Goal: Task Accomplishment & Management: Use online tool/utility

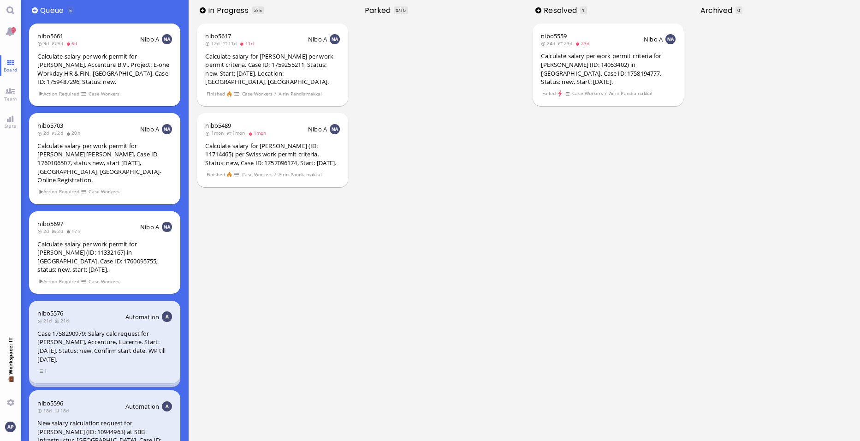
scroll to position [25, 0]
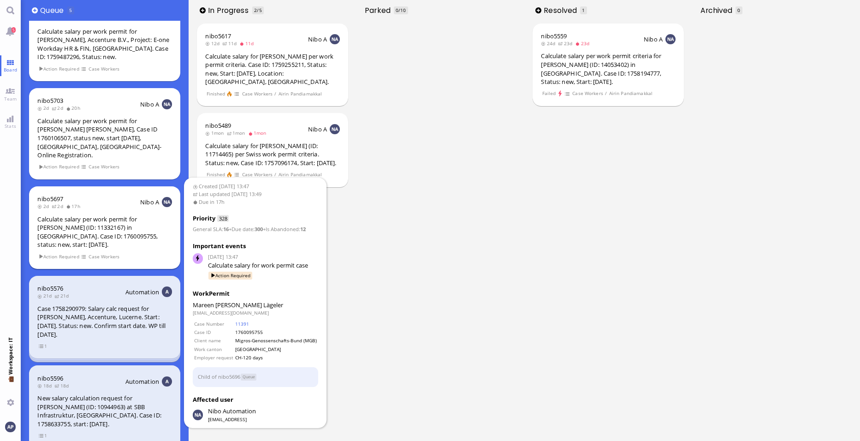
click at [82, 231] on div "Calculate salary per work permit for [PERSON_NAME] (ID: 11332167) in [GEOGRAPHI…" at bounding box center [104, 232] width 134 height 34
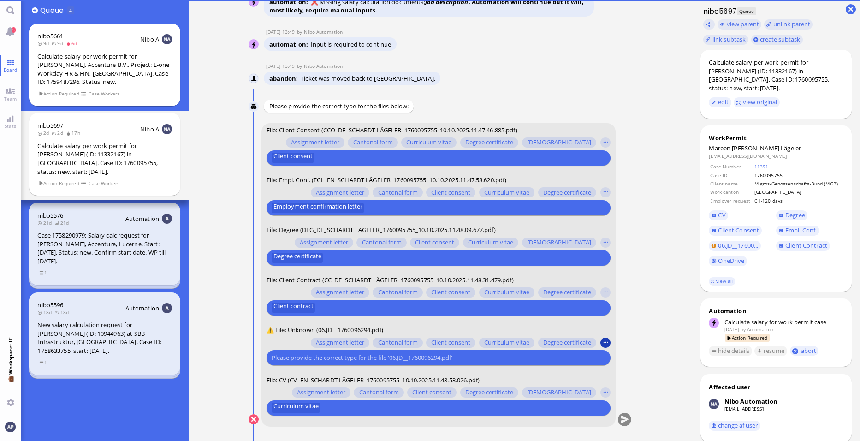
click at [606, 340] on button "button" at bounding box center [605, 342] width 10 height 10
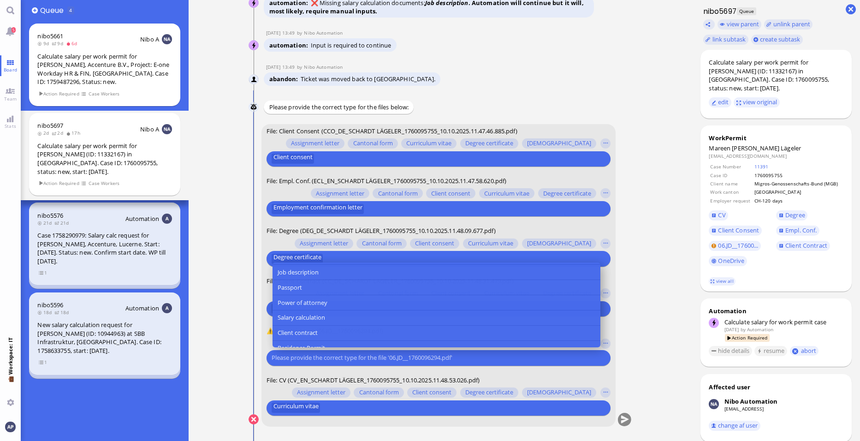
scroll to position [116, 0]
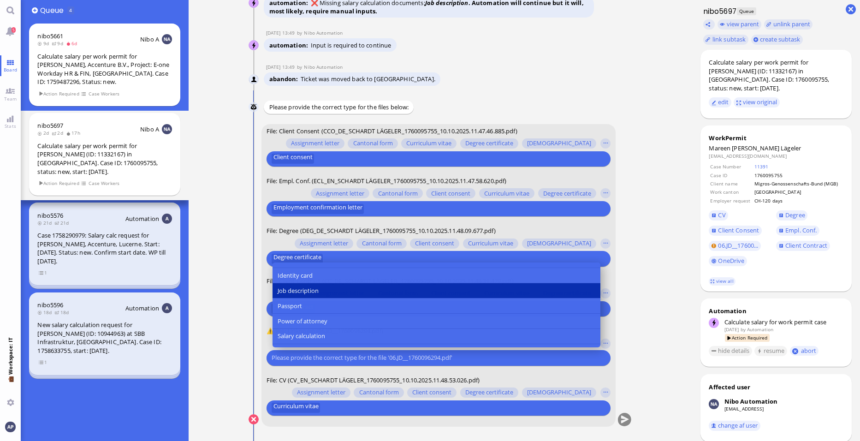
click at [498, 295] on button "Job description" at bounding box center [436, 290] width 328 height 15
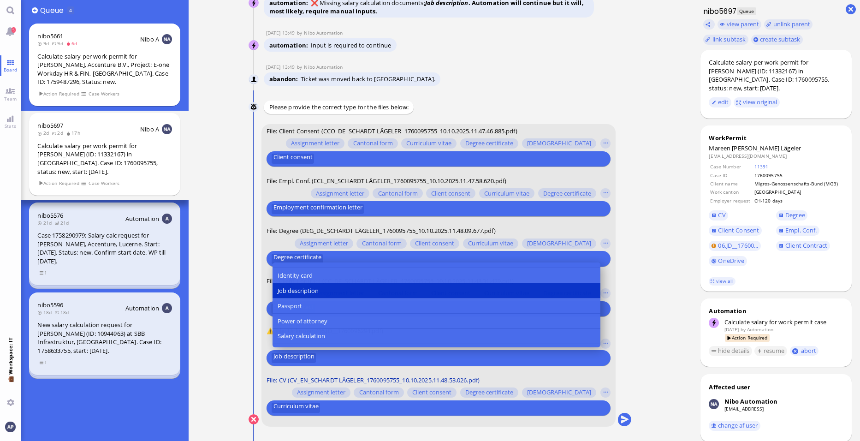
click at [269, 377] on span "File: CV (CV_EN_SCHARDT LÄGELER_1760095755_10.10.2025.11.48.53.026.pdf)" at bounding box center [372, 380] width 213 height 8
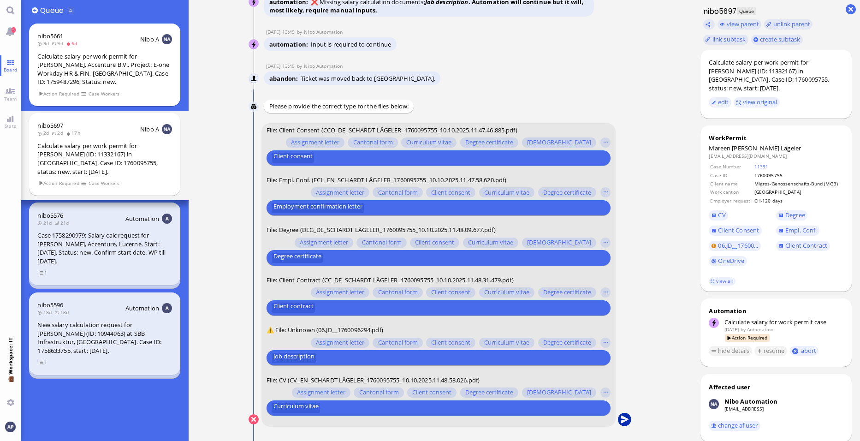
click at [626, 420] on button "submit" at bounding box center [625, 420] width 14 height 14
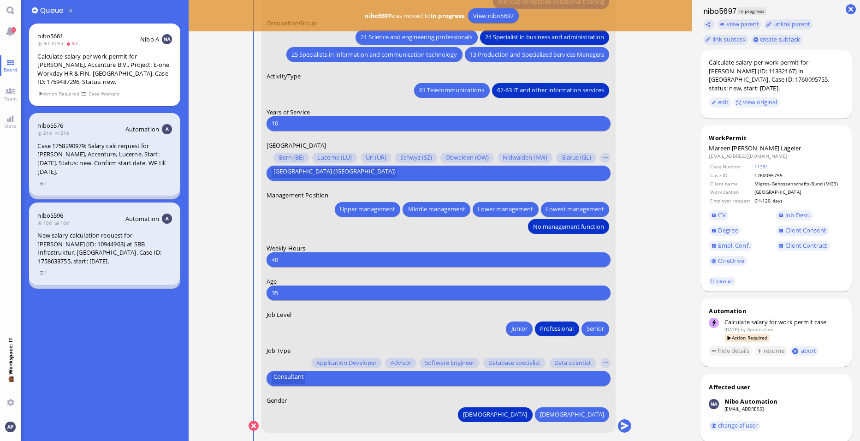
scroll to position [0, 0]
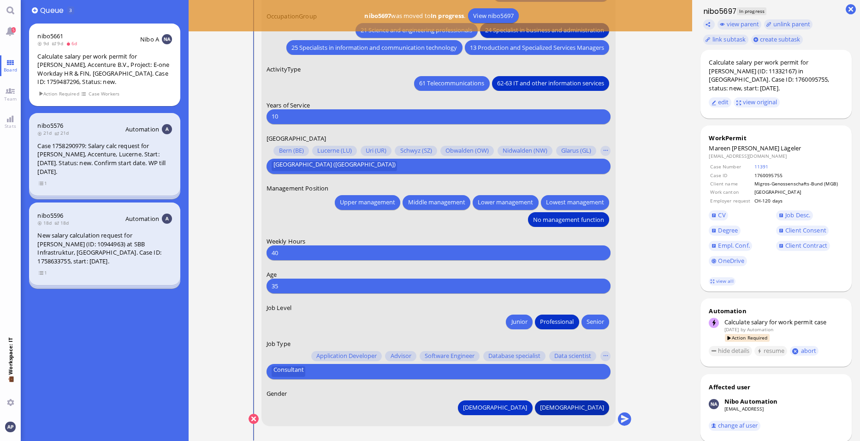
click at [581, 411] on button "[DEMOGRAPHIC_DATA]" at bounding box center [572, 407] width 74 height 15
click at [315, 409] on div "[DEMOGRAPHIC_DATA] [DEMOGRAPHIC_DATA]" at bounding box center [438, 405] width 344 height 17
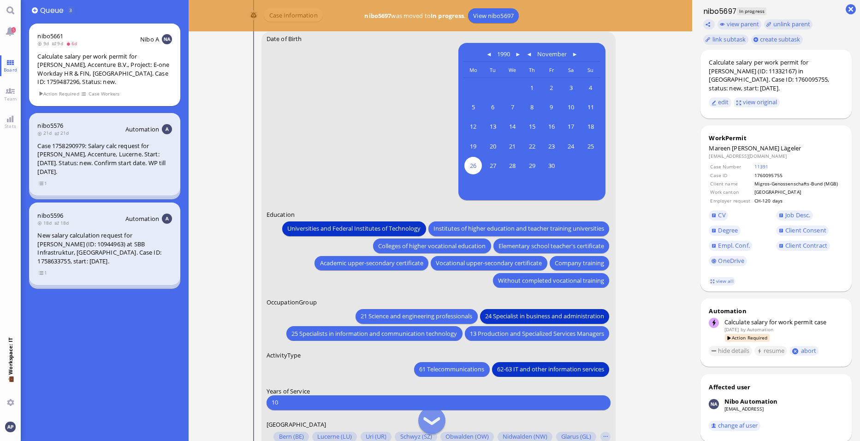
scroll to position [-281, 0]
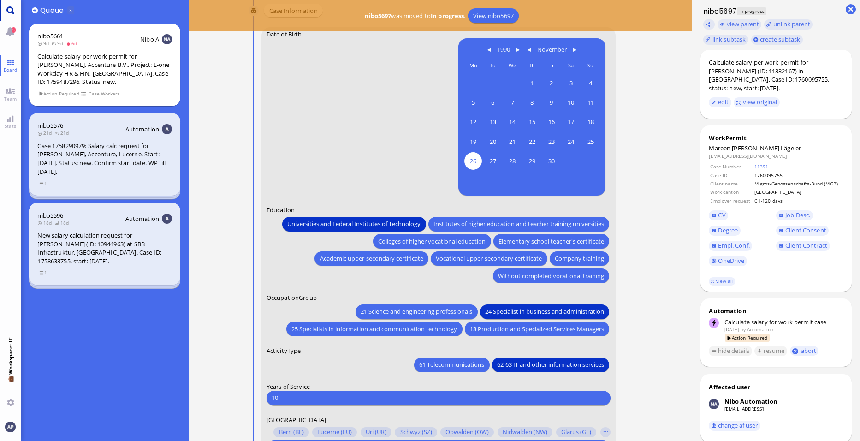
click at [7, 9] on link "Main menu" at bounding box center [10, 10] width 21 height 21
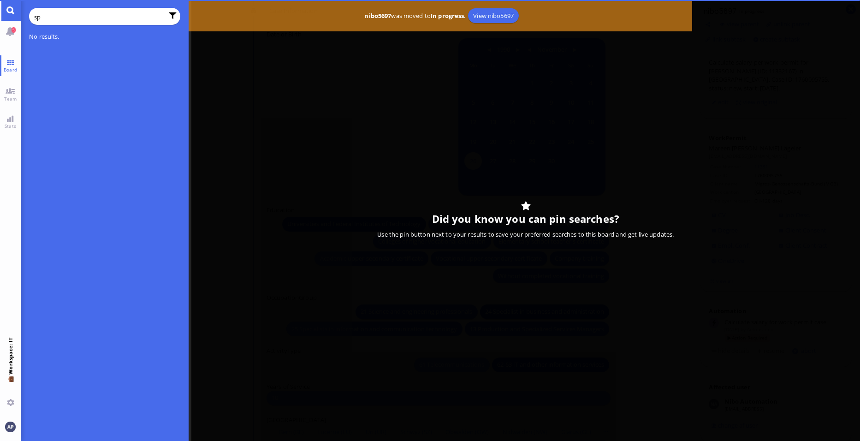
type input "s"
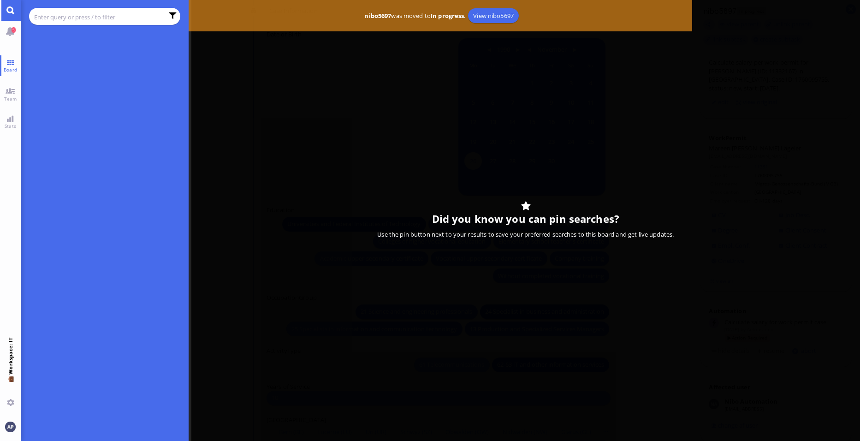
click at [226, 41] on div at bounding box center [440, 220] width 839 height 441
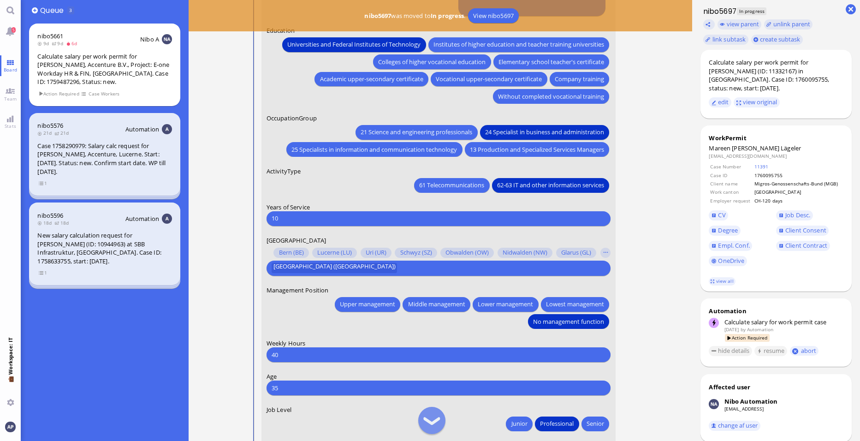
scroll to position [-101, 0]
click at [303, 220] on input "10" at bounding box center [439, 218] width 334 height 10
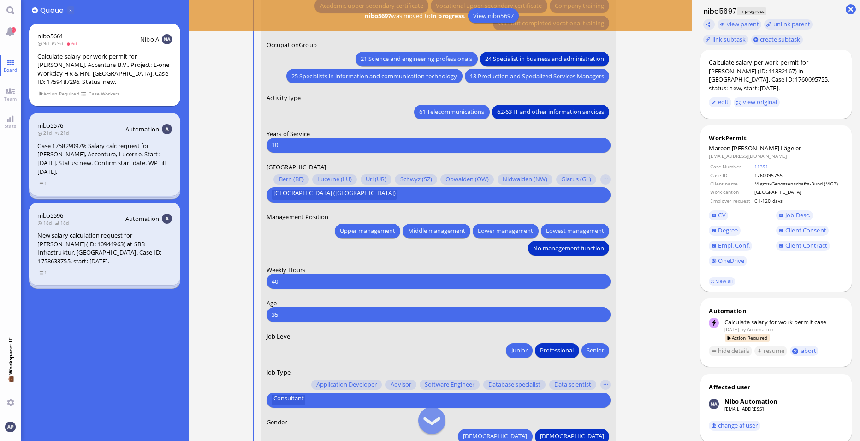
scroll to position [0, 0]
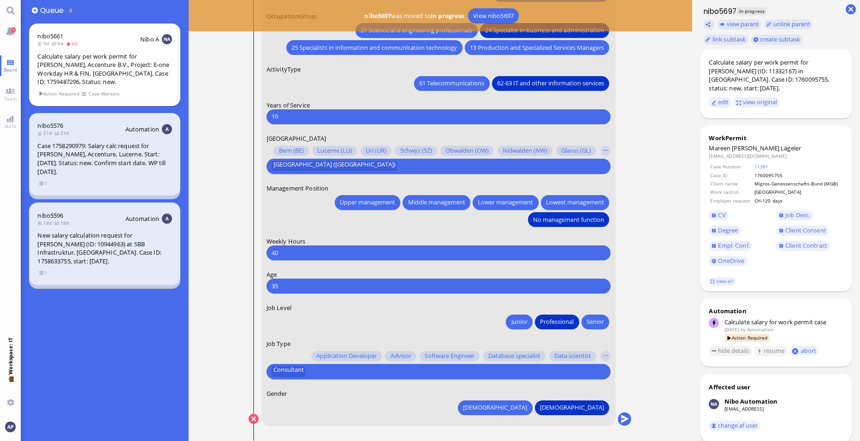
click at [127, 150] on div "Case 1758290979: Salary calc request for [PERSON_NAME], Accenture, Lucerne. Sta…" at bounding box center [104, 159] width 134 height 34
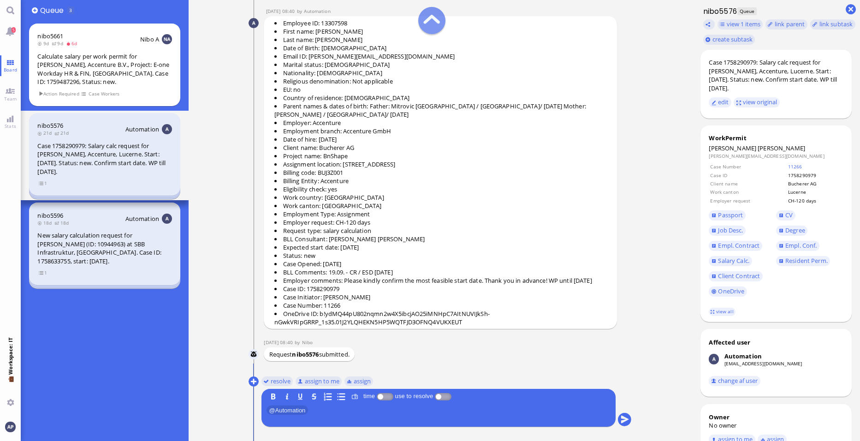
scroll to position [-35, 0]
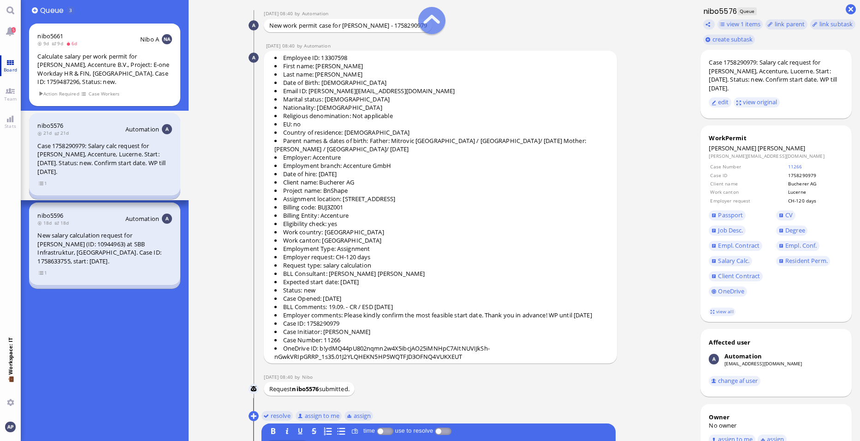
click at [7, 61] on link "Board" at bounding box center [10, 65] width 21 height 21
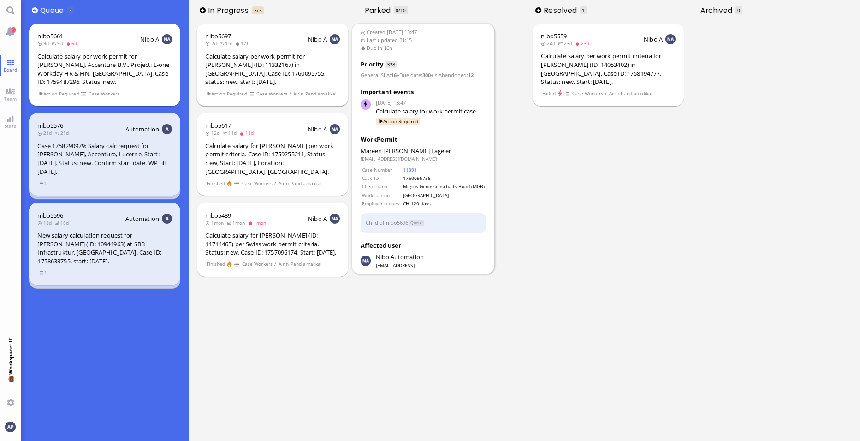
click at [264, 69] on div "Calculate salary per work permit for [PERSON_NAME] (ID: 11332167) in [GEOGRAPHI…" at bounding box center [272, 69] width 134 height 34
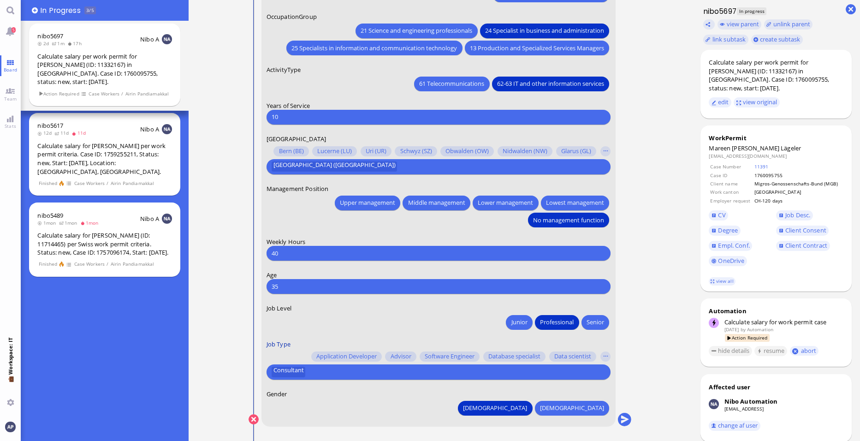
scroll to position [0, 0]
click at [583, 413] on button "[DEMOGRAPHIC_DATA]" at bounding box center [572, 407] width 74 height 15
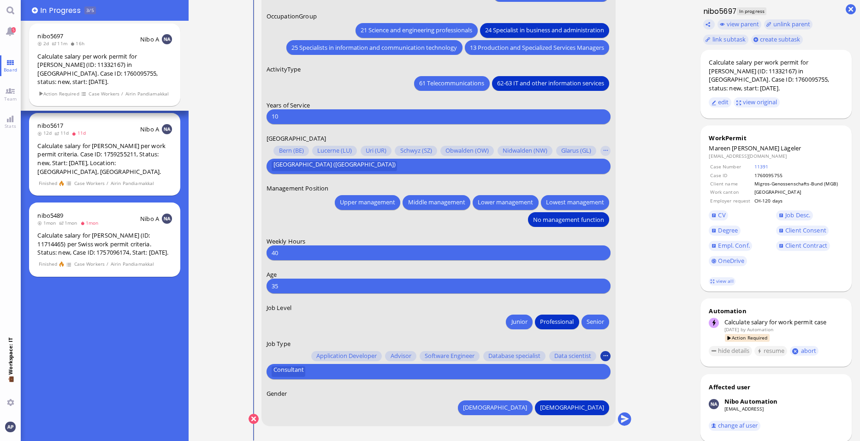
click at [606, 354] on button "button" at bounding box center [605, 356] width 10 height 10
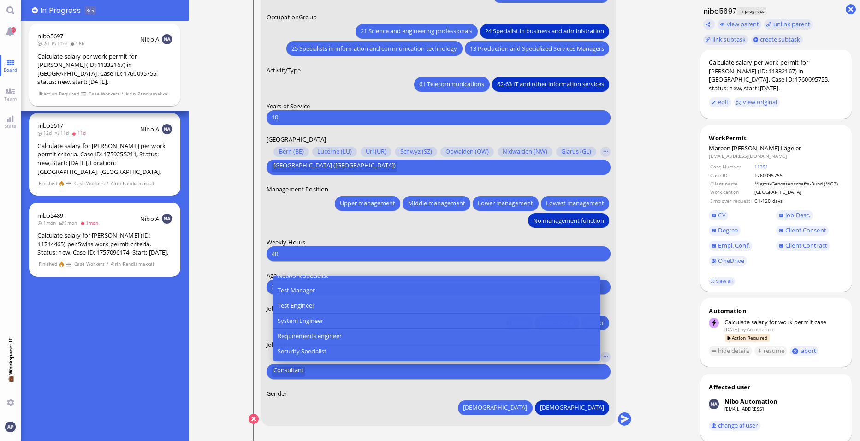
scroll to position [103, 0]
click at [658, 282] on ticket "[DATE] 13:47 by Automation Automation Calculate eligible salary for work permit…" at bounding box center [440, 220] width 503 height 441
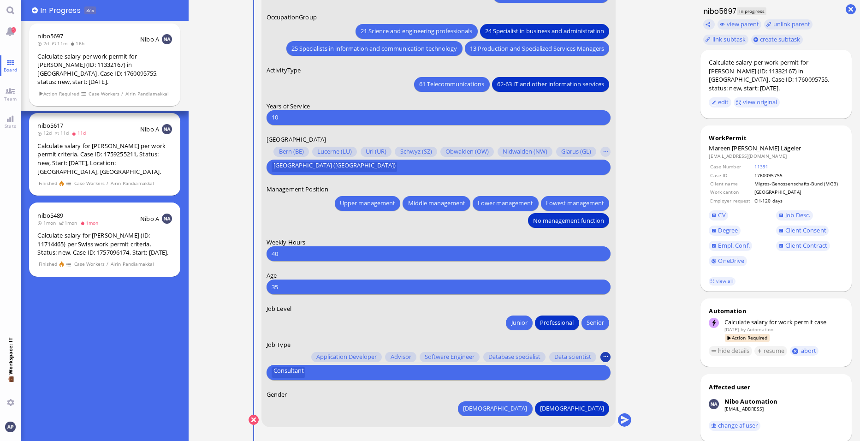
click at [609, 354] on button "button" at bounding box center [605, 357] width 10 height 10
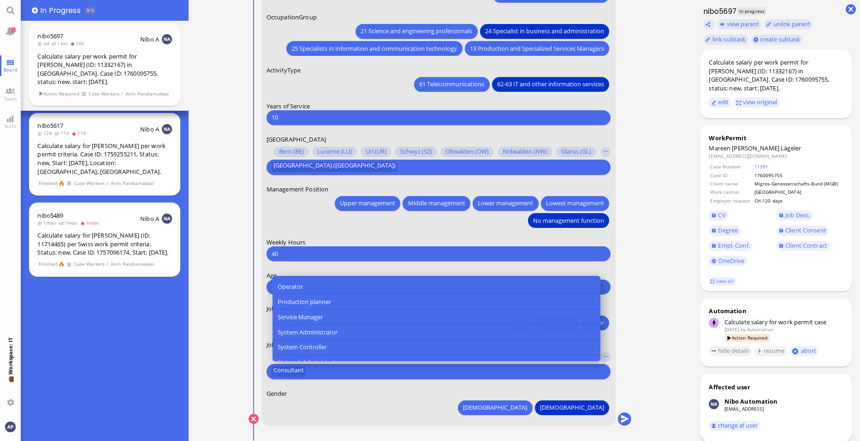
scroll to position [506, 0]
click at [433, 413] on div "[DEMOGRAPHIC_DATA] [DEMOGRAPHIC_DATA]" at bounding box center [438, 405] width 344 height 17
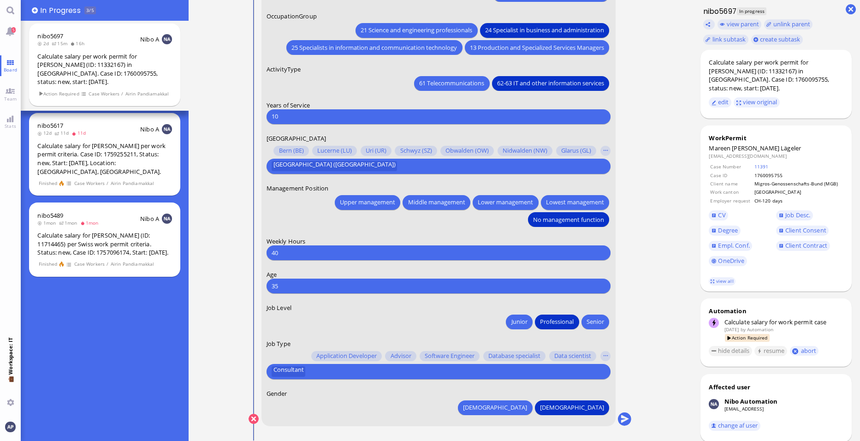
scroll to position [0, 0]
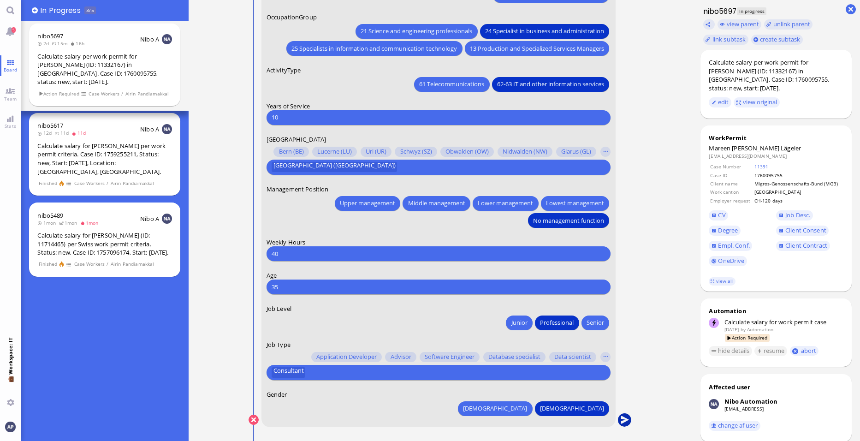
click at [621, 414] on button "submit" at bounding box center [625, 420] width 14 height 14
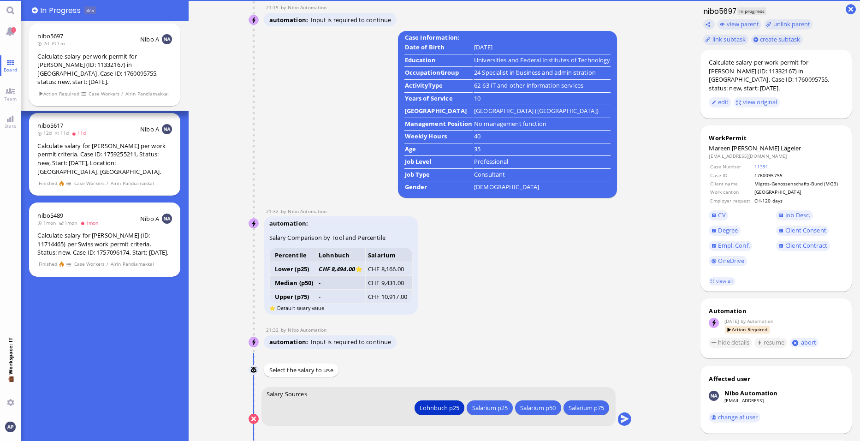
scroll to position [0, 0]
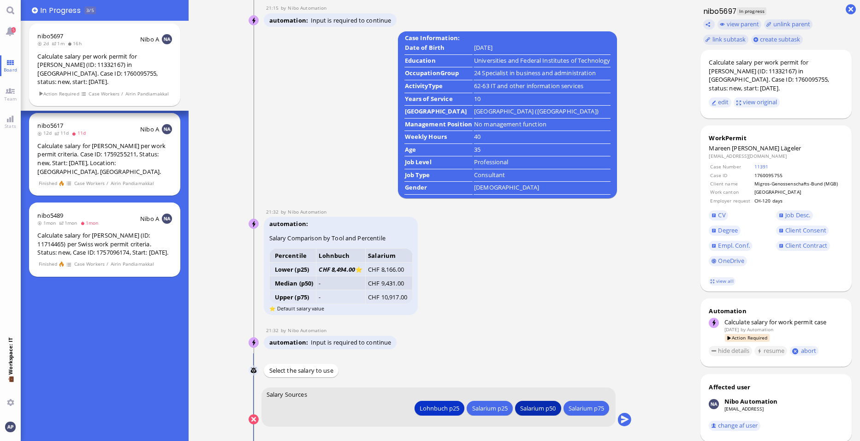
click at [545, 405] on div "Salarium p50" at bounding box center [537, 408] width 35 height 10
click at [495, 405] on div "Salarium p25" at bounding box center [489, 408] width 35 height 10
click at [629, 416] on button "submit" at bounding box center [625, 420] width 14 height 14
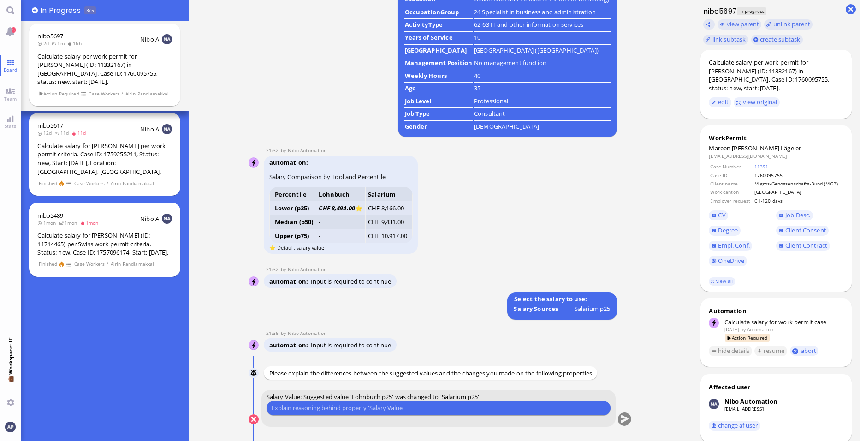
click at [549, 406] on input "text" at bounding box center [439, 408] width 334 height 10
type input "profile not clear"
click at [628, 418] on button "submit" at bounding box center [625, 420] width 14 height 14
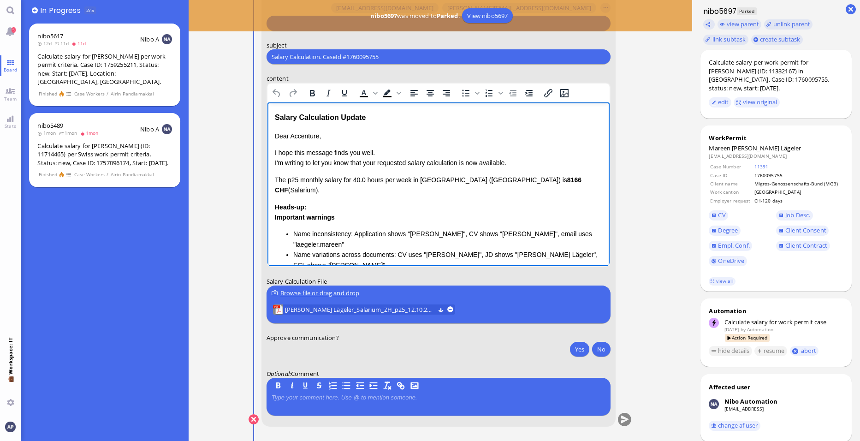
click at [308, 134] on p "Dear Accenture," at bounding box center [438, 136] width 327 height 10
drag, startPoint x: 378, startPoint y: 165, endPoint x: 530, endPoint y: 263, distance: 180.5
click at [267, 160] on html "Salary Calculation Update Dear [PERSON_NAME], I hope this message finds you wel…" at bounding box center [438, 237] width 342 height 271
click at [435, 161] on p "I hope this message finds you well. Please be informed that the requested salar…" at bounding box center [438, 158] width 327 height 21
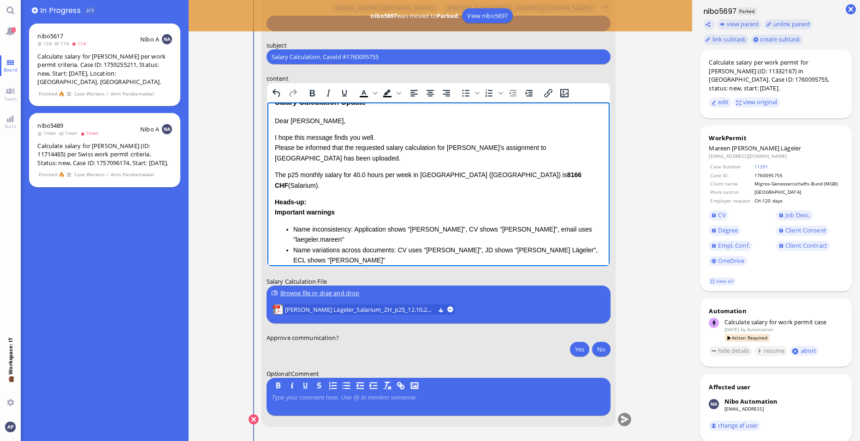
scroll to position [15, 0]
click at [557, 147] on p "I hope this message finds you well. Please be informed that the requested salar…" at bounding box center [438, 148] width 327 height 31
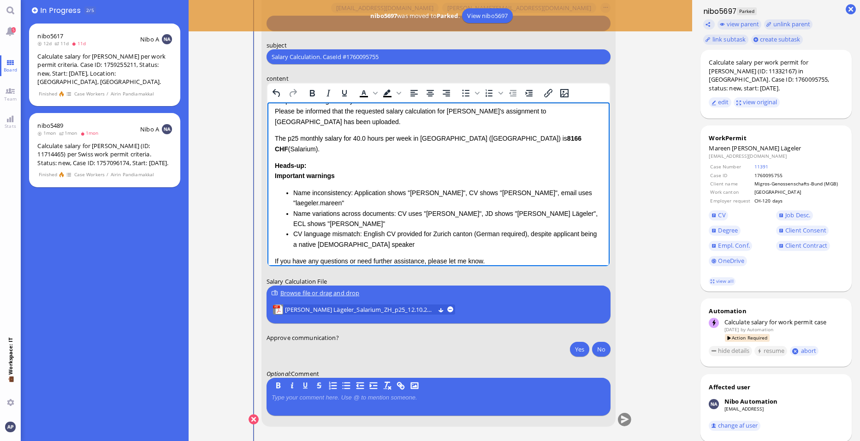
scroll to position [65, 0]
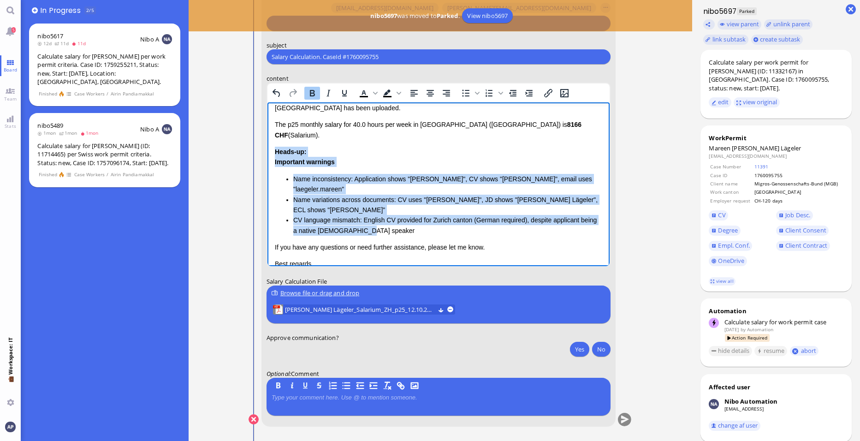
drag, startPoint x: 372, startPoint y: 223, endPoint x: 269, endPoint y: 139, distance: 133.4
click at [269, 139] on html "Salary Calculation Update Dear [PERSON_NAME], I hope this message finds you wel…" at bounding box center [438, 177] width 342 height 281
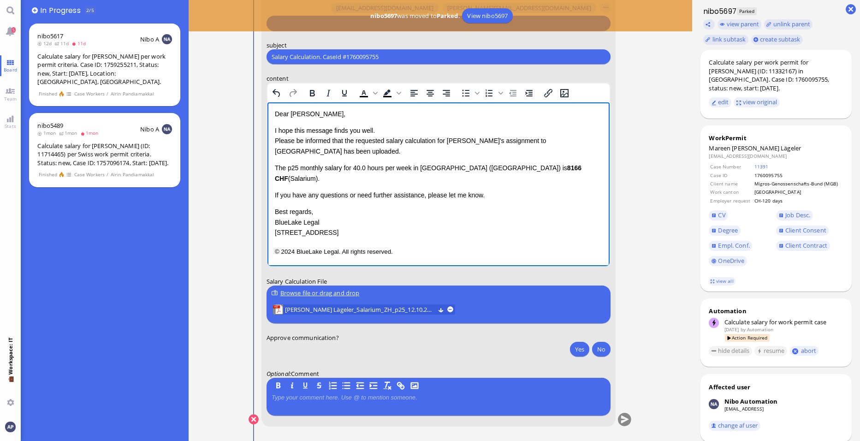
scroll to position [12, 0]
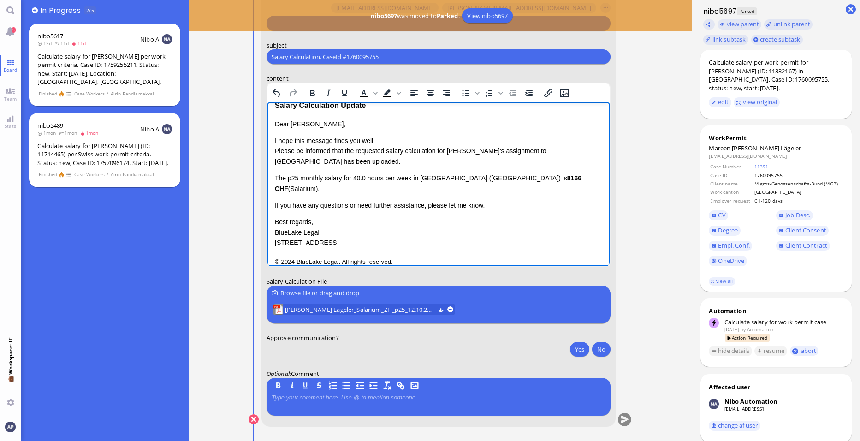
click at [275, 180] on p "The p25 monthly salary for 40.0 hours per week in [GEOGRAPHIC_DATA] ([GEOGRAPHI…" at bounding box center [438, 183] width 327 height 21
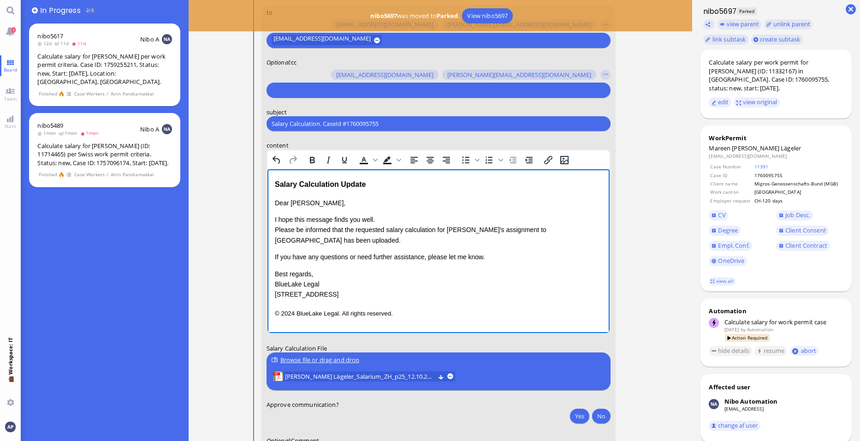
scroll to position [-67, 0]
click at [301, 374] on span "[PERSON_NAME] Lägeler_Salarium_ZH_p25_12.10.2025.pdf (68.74 kB)" at bounding box center [360, 377] width 150 height 10
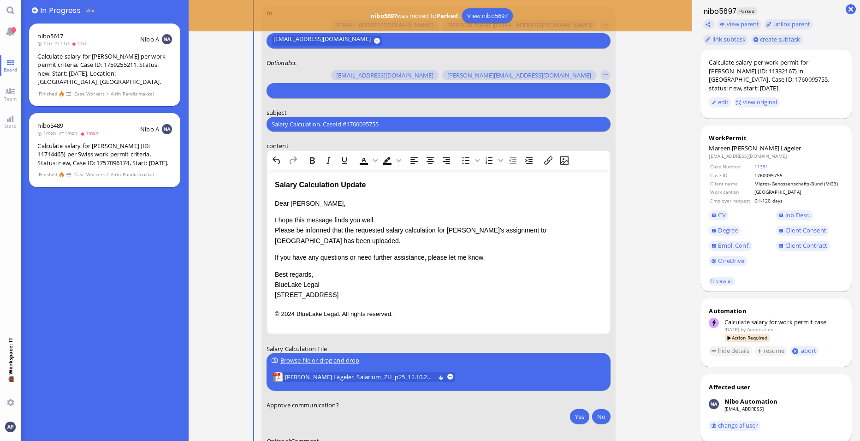
click at [409, 238] on p "I hope this message finds you well. Please be informed that the requested salar…" at bounding box center [438, 230] width 327 height 31
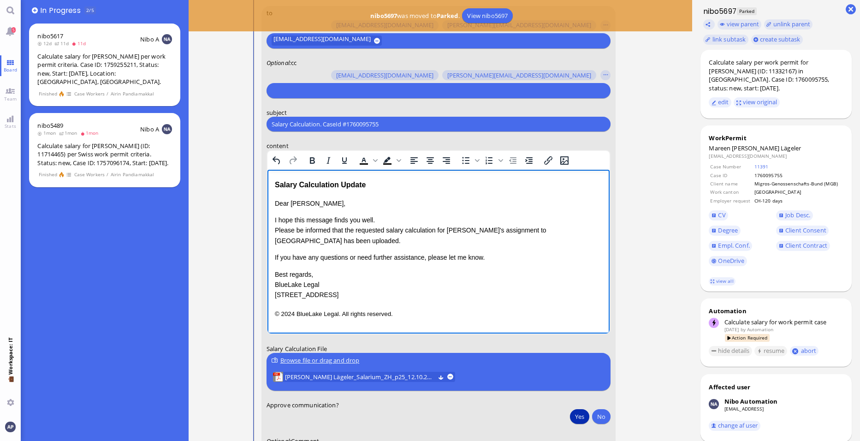
click at [574, 421] on button "Yes" at bounding box center [579, 416] width 19 height 15
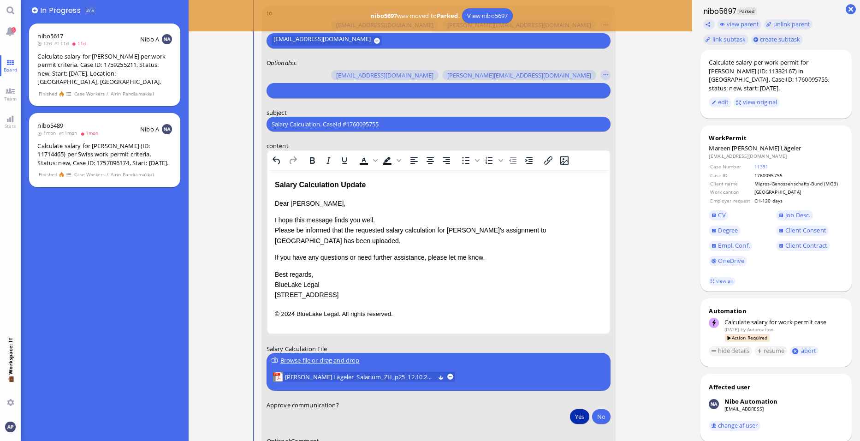
scroll to position [0, 0]
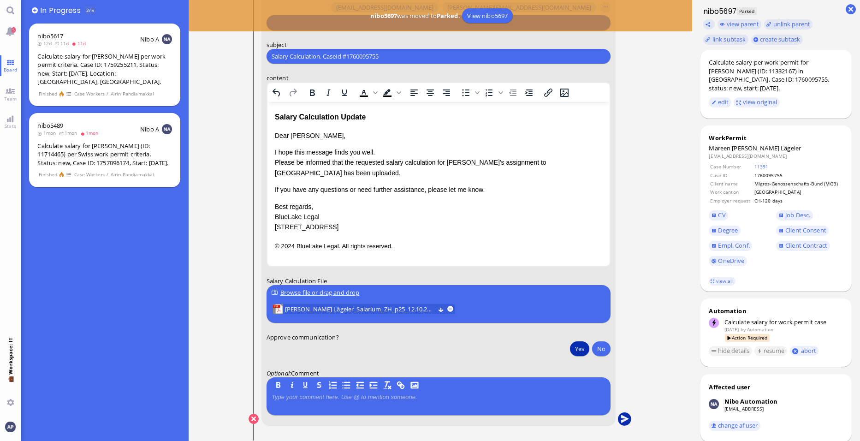
click at [626, 416] on button "submit" at bounding box center [625, 419] width 14 height 14
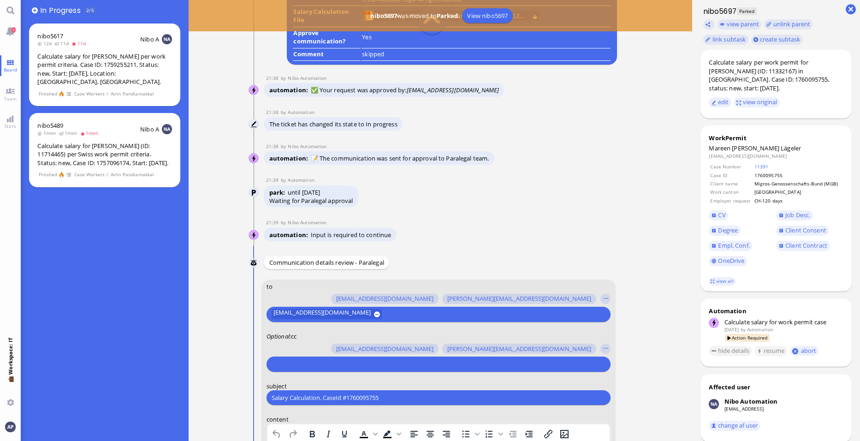
scroll to position [-376, 0]
